Goal: Feedback & Contribution: Submit feedback/report problem

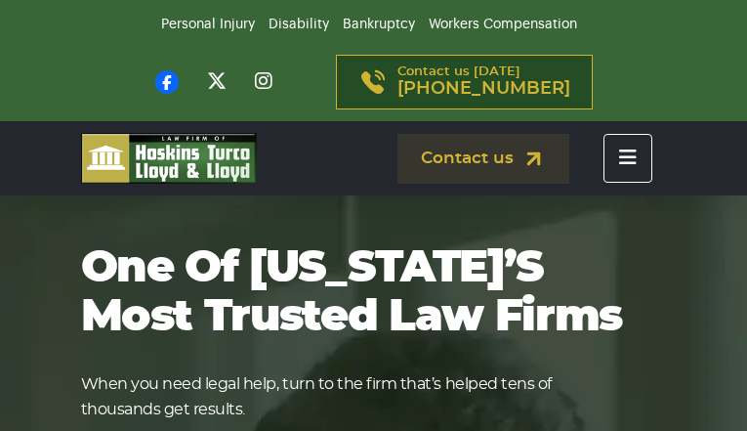
checkbox input "false"
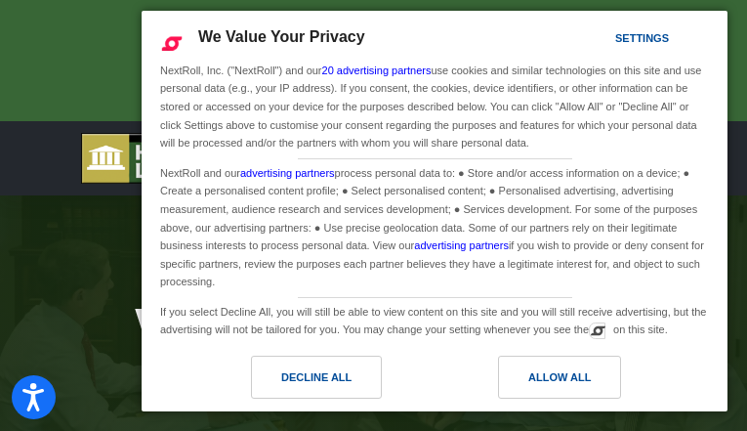
type input "oGLLoloJfJZZPnUX"
type input "ohabacopoje068@gmail.com"
type input "(720) 819-7300"
type input "IVEYdtbtjOpV"
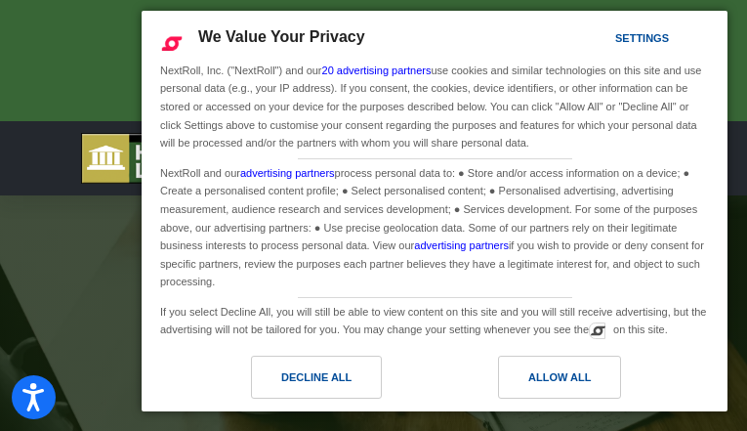
type input "LgsxmVUUsVXUJOj"
type input "[EMAIL_ADDRESS][DOMAIN_NAME]"
type input "(882) 578-8628"
type input "lBVXvZUYgwEHeQiA"
